Goal: Find specific page/section: Find specific page/section

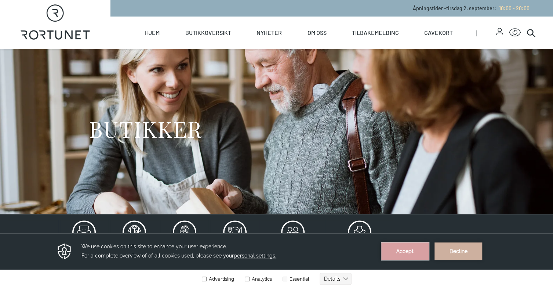
drag, startPoint x: 396, startPoint y: 253, endPoint x: 326, endPoint y: 494, distance: 251.4
click at [396, 253] on button "Accept" at bounding box center [406, 251] width 48 height 18
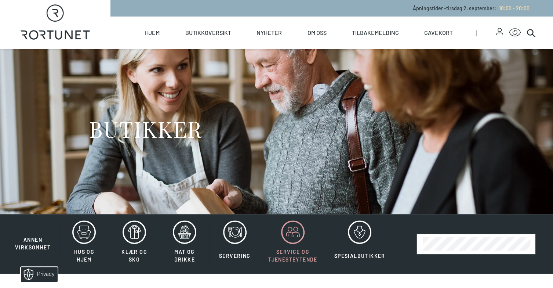
click at [314, 255] on span "Service og tjenesteytende" at bounding box center [292, 255] width 49 height 15
click at [357, 242] on icon at bounding box center [360, 232] width 24 height 24
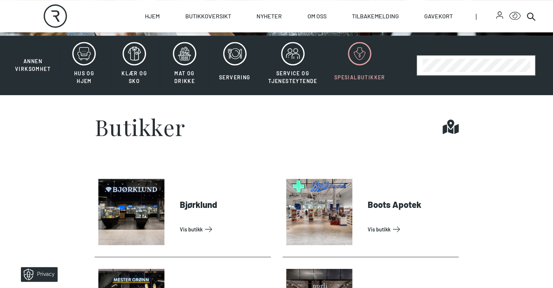
scroll to position [110, 0]
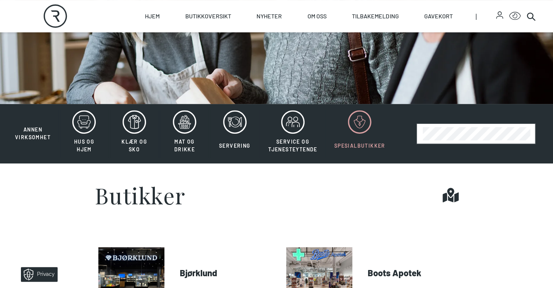
click at [355, 123] on icon at bounding box center [360, 122] width 24 height 24
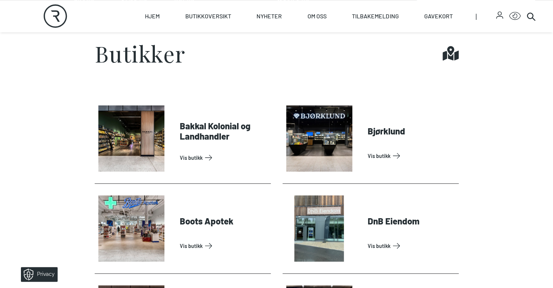
scroll to position [110, 0]
